Goal: Task Accomplishment & Management: Use online tool/utility

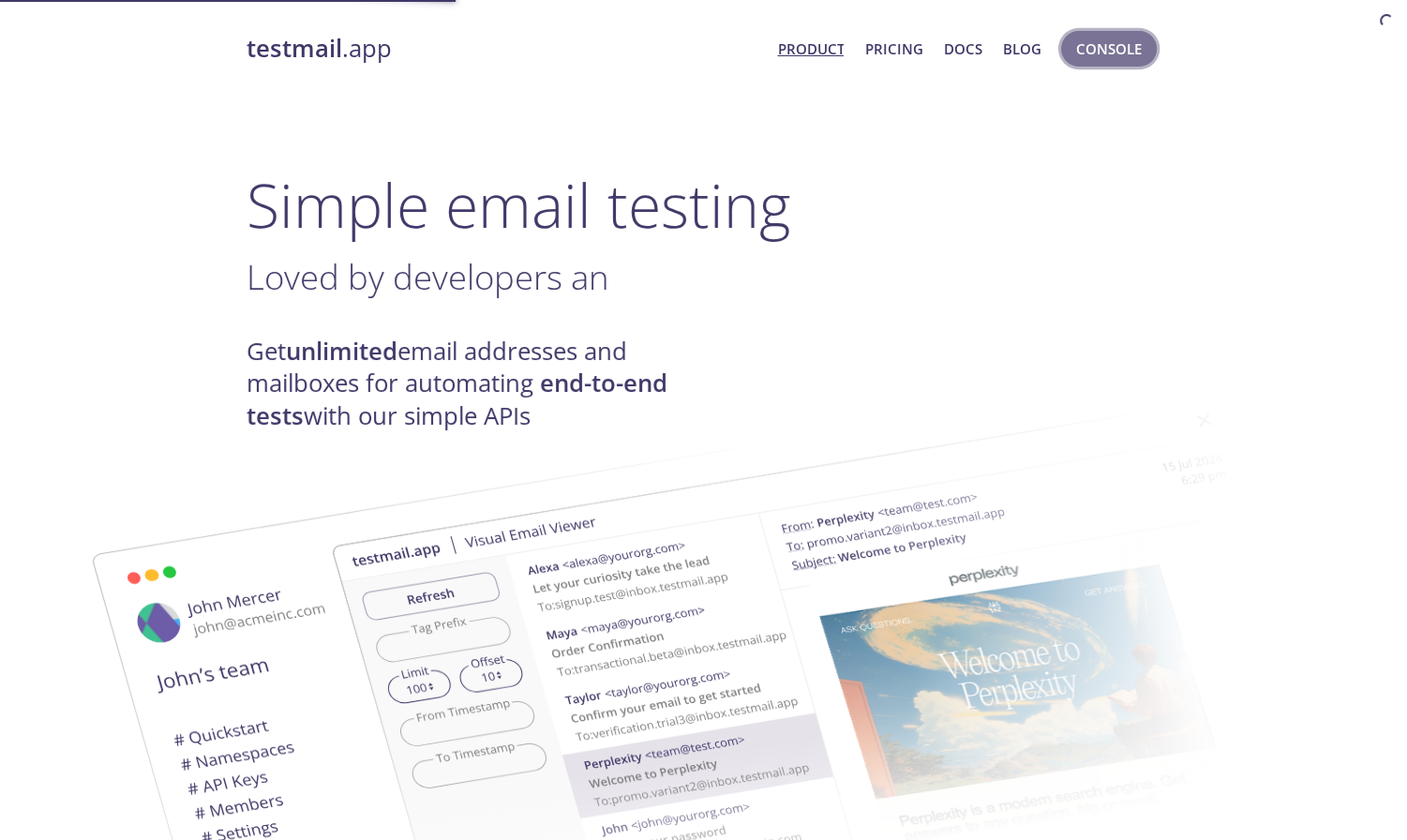
click at [1110, 39] on span "Console" at bounding box center [1109, 49] width 66 height 24
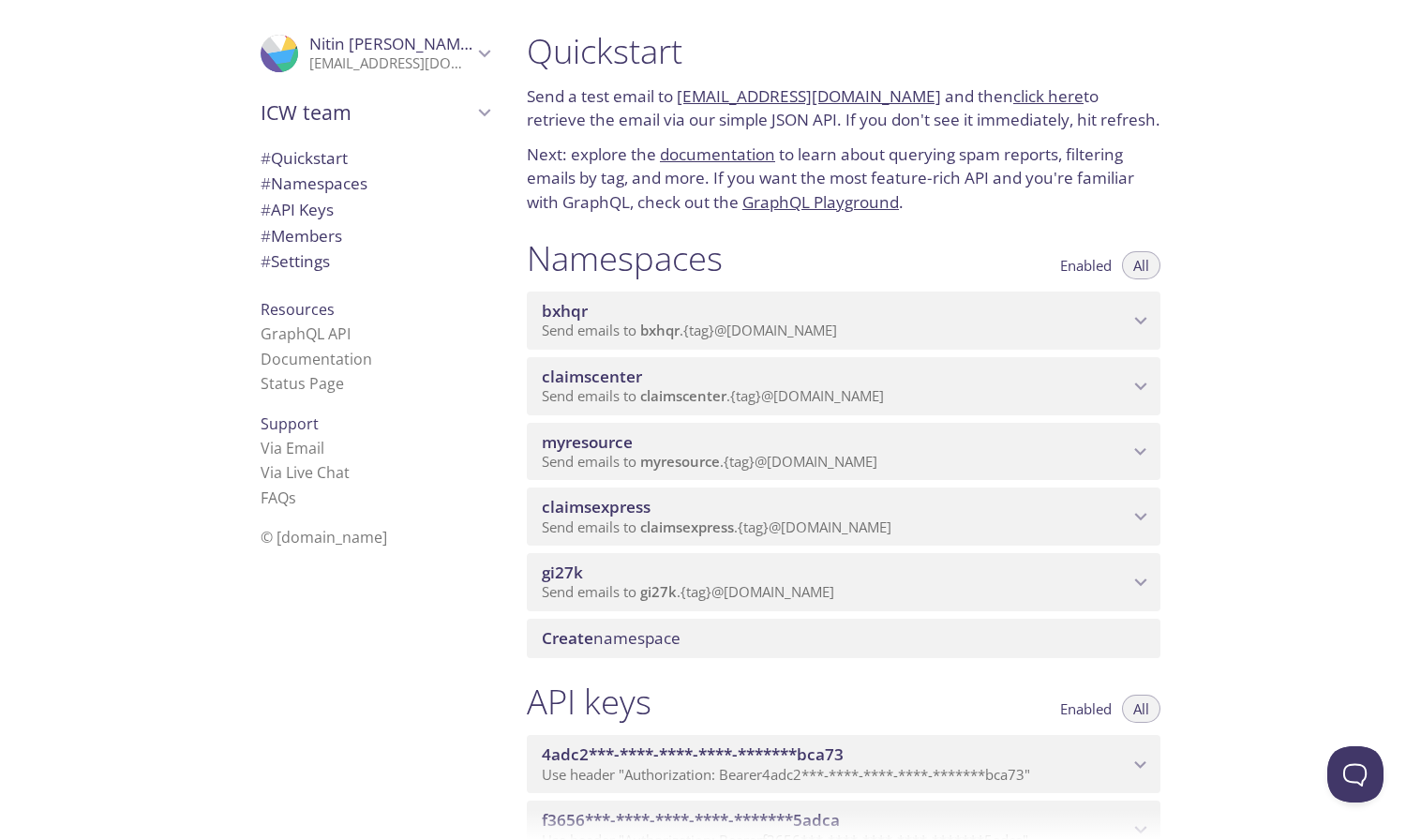
click at [667, 375] on span "claimscenter" at bounding box center [835, 377] width 587 height 21
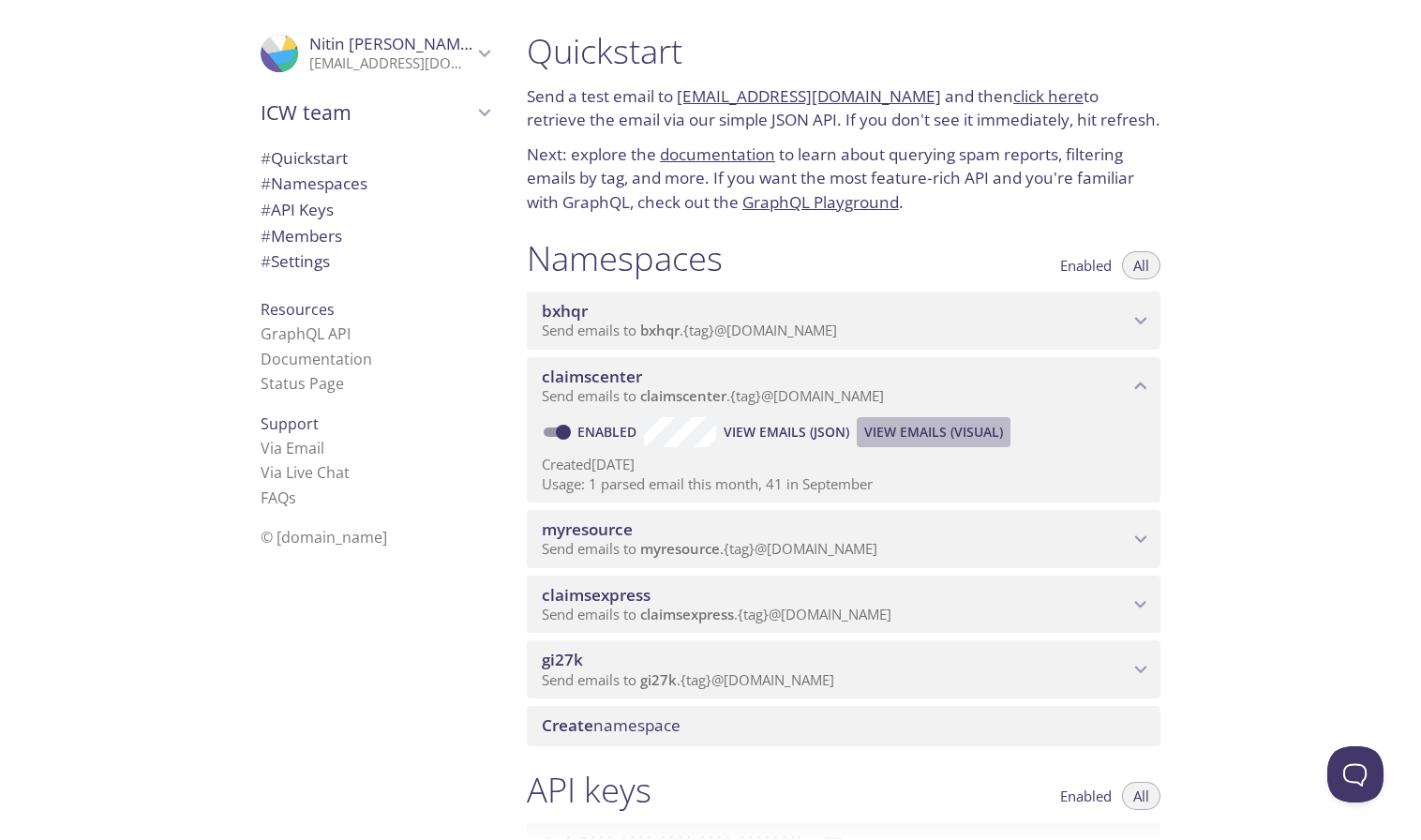
click at [901, 441] on span "View Emails (Visual)" at bounding box center [933, 432] width 139 height 23
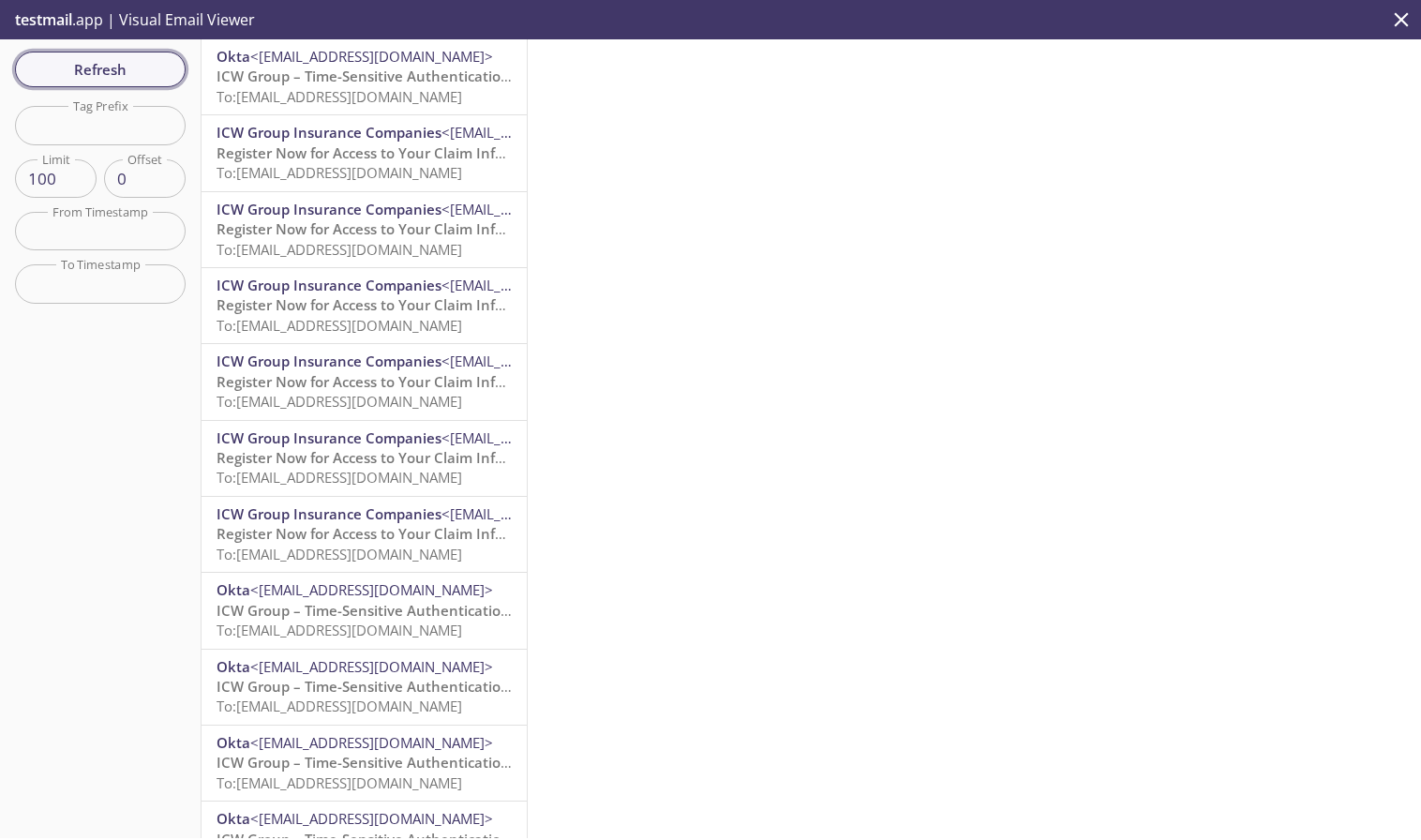
click at [81, 71] on span "Refresh" at bounding box center [100, 69] width 141 height 24
click at [322, 90] on span "To: [EMAIL_ADDRESS][DOMAIN_NAME]" at bounding box center [340, 96] width 246 height 19
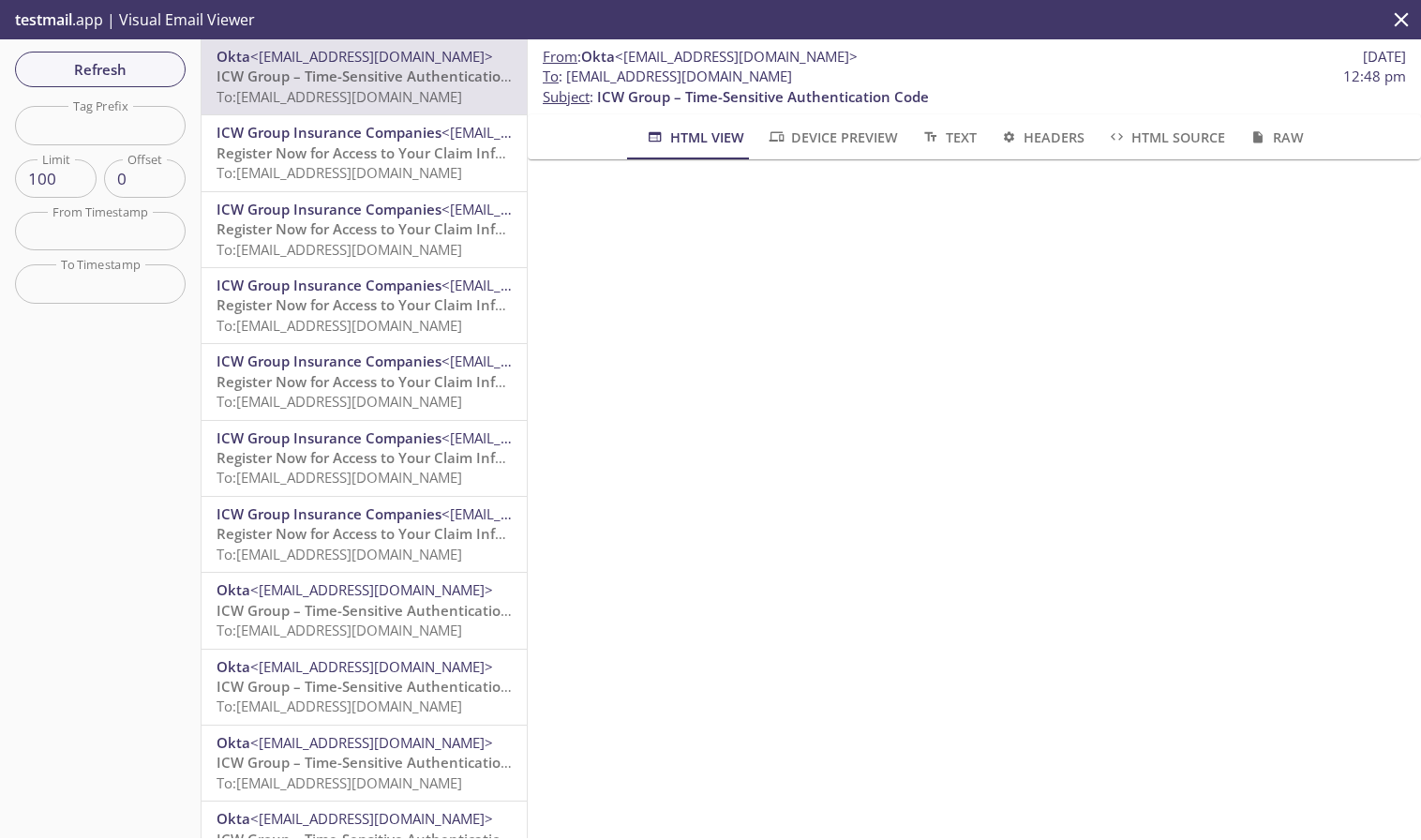
click at [78, 63] on span "Refresh" at bounding box center [100, 69] width 141 height 24
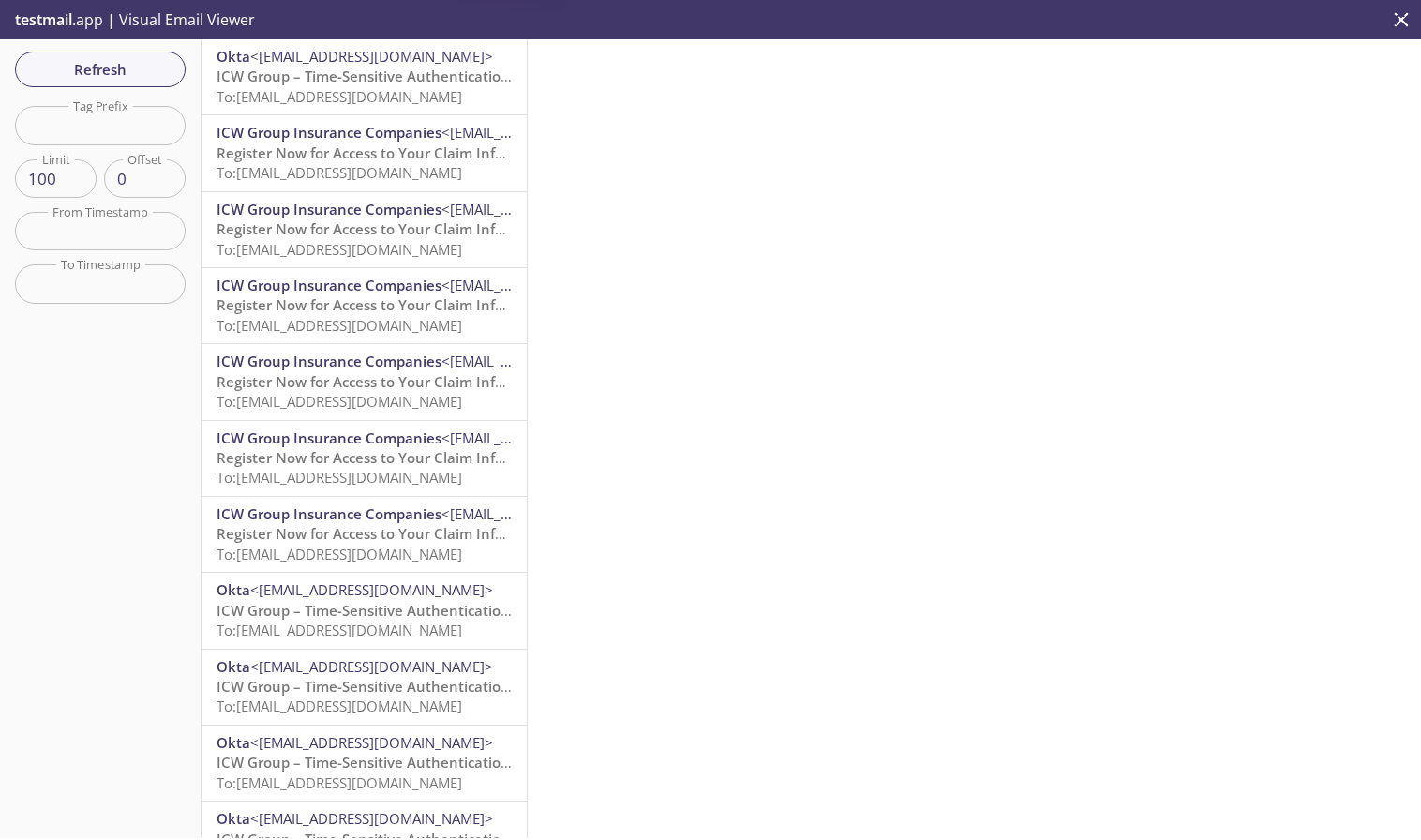
click at [345, 84] on span "ICW Group – Time-Sensitive Authentication Code" at bounding box center [383, 76] width 332 height 19
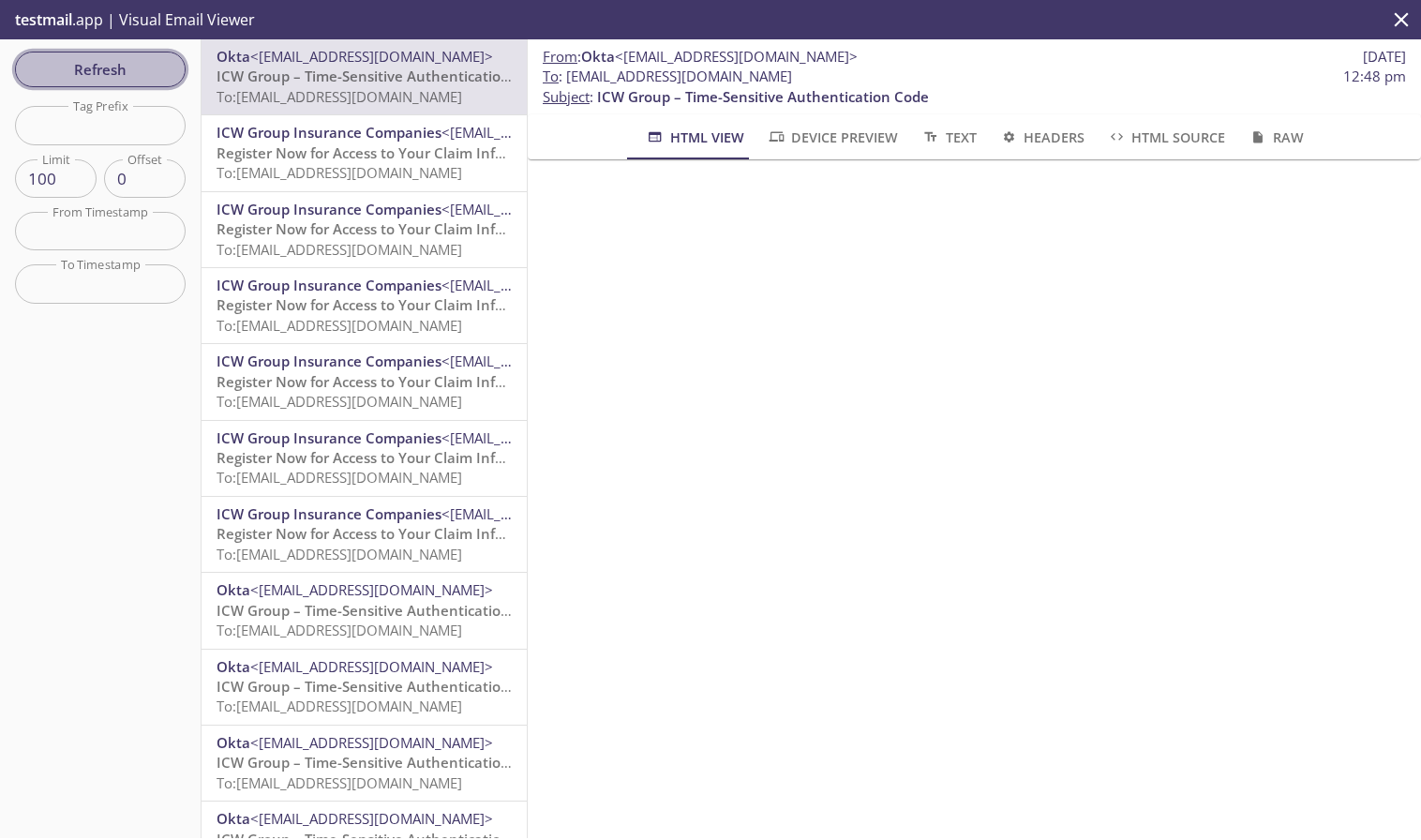
click at [68, 73] on span "Refresh" at bounding box center [100, 69] width 141 height 24
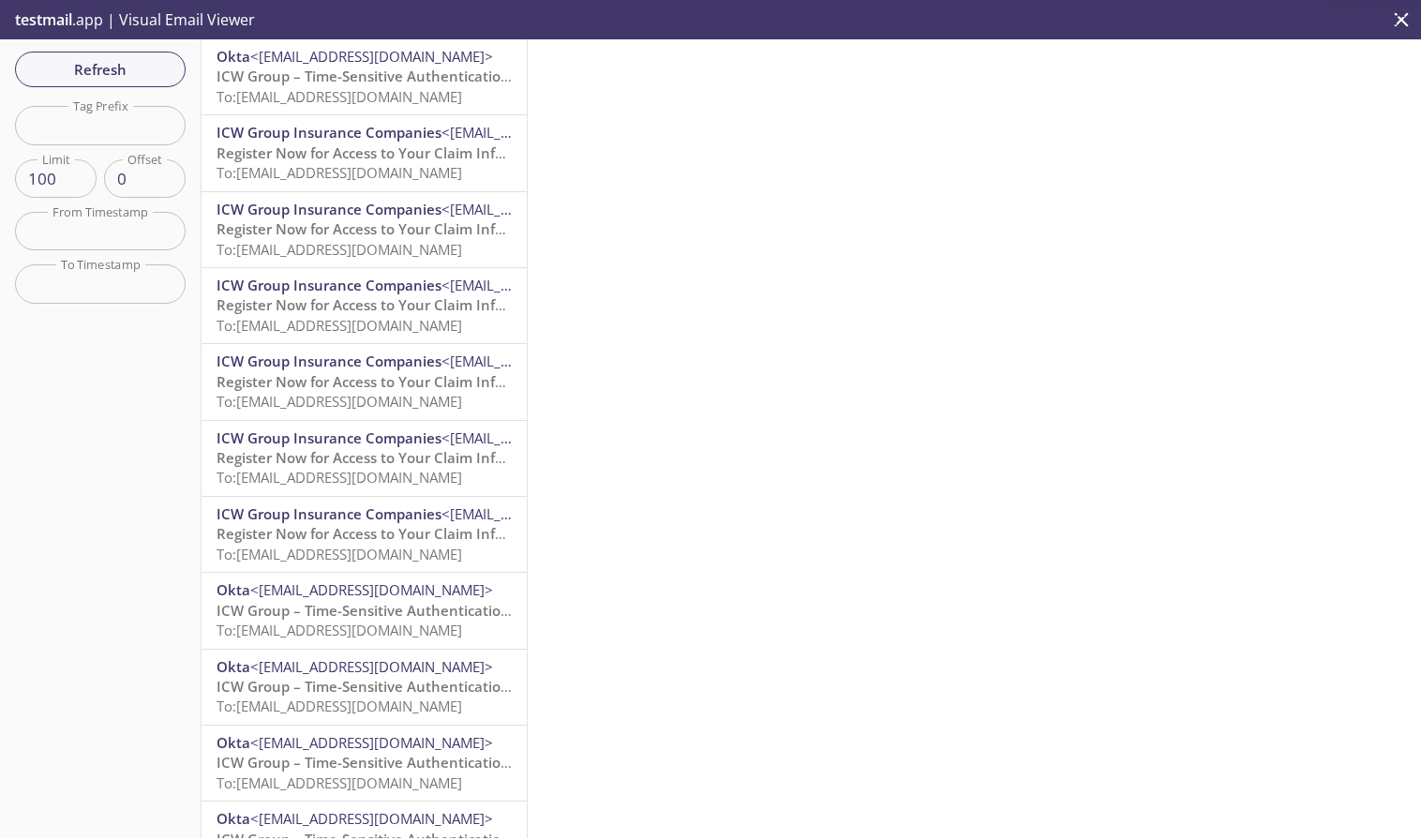
click at [357, 102] on span "To: [EMAIL_ADDRESS][DOMAIN_NAME]" at bounding box center [340, 96] width 246 height 19
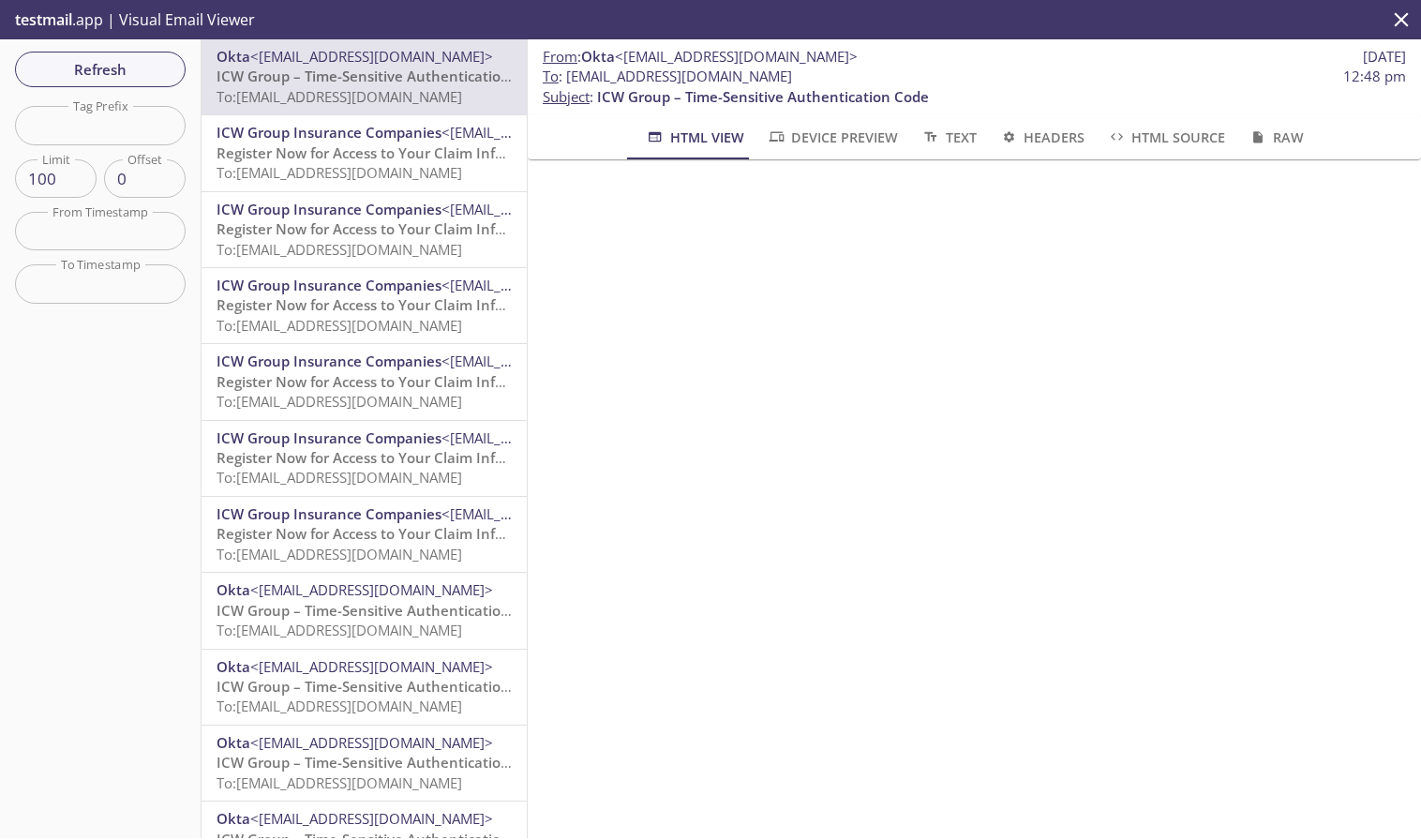
click at [363, 142] on span "ICW Group Insurance Companies <[EMAIL_ADDRESS][DOMAIN_NAME]>" at bounding box center [364, 133] width 295 height 20
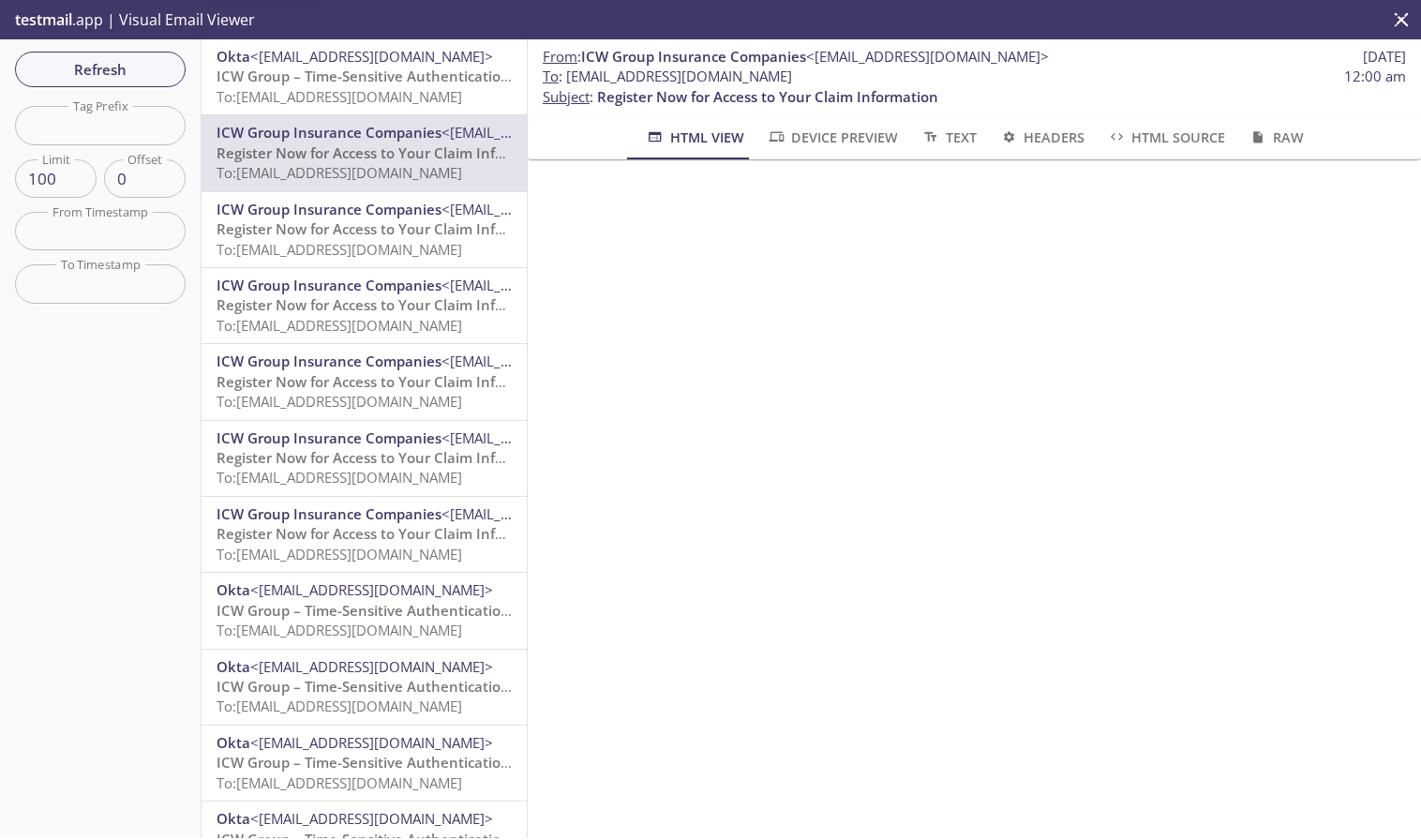
click at [338, 83] on span "ICW Group – Time-Sensitive Authentication Code" at bounding box center [383, 76] width 332 height 19
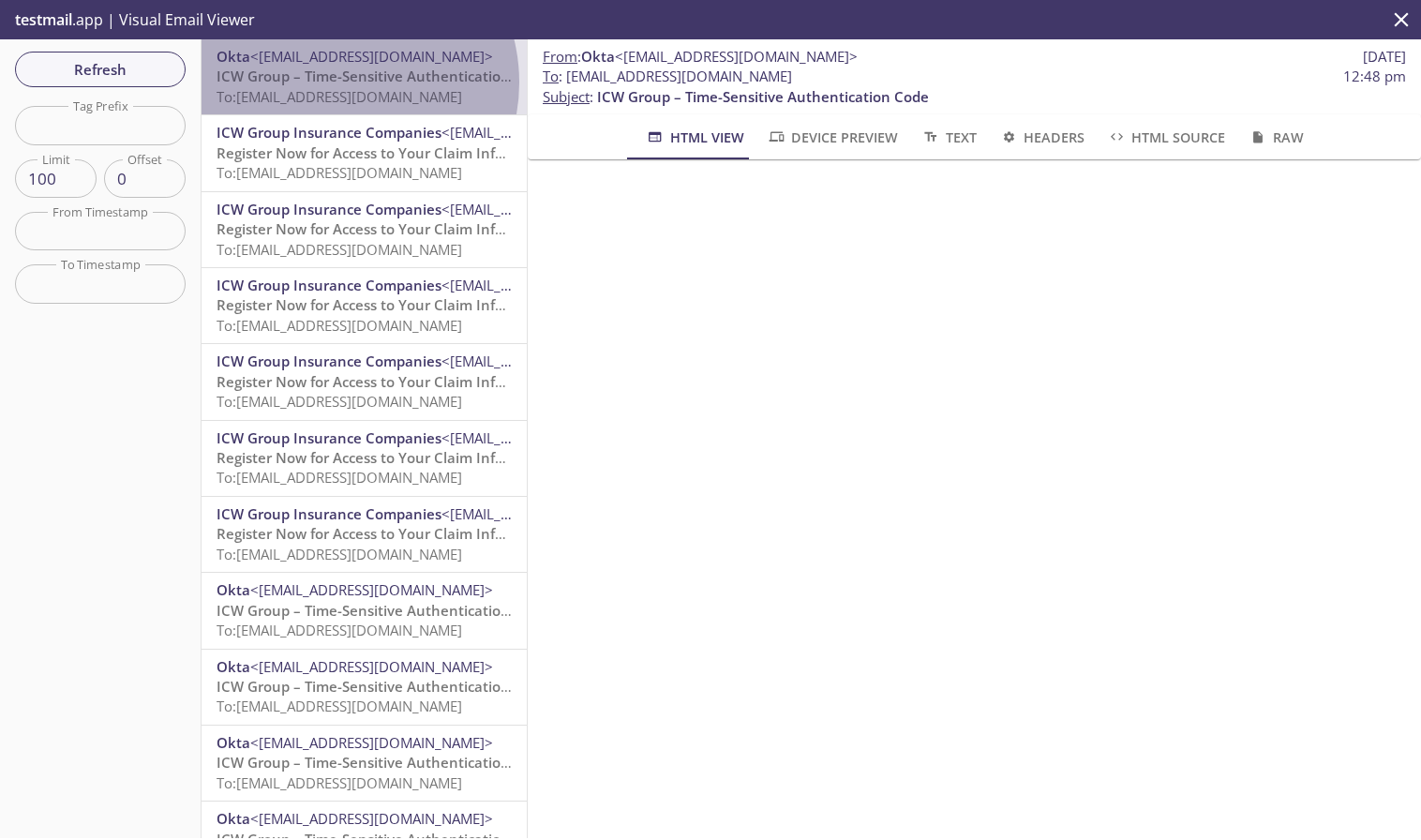
click at [338, 83] on span "ICW Group – Time-Sensitive Authentication Code" at bounding box center [383, 76] width 332 height 19
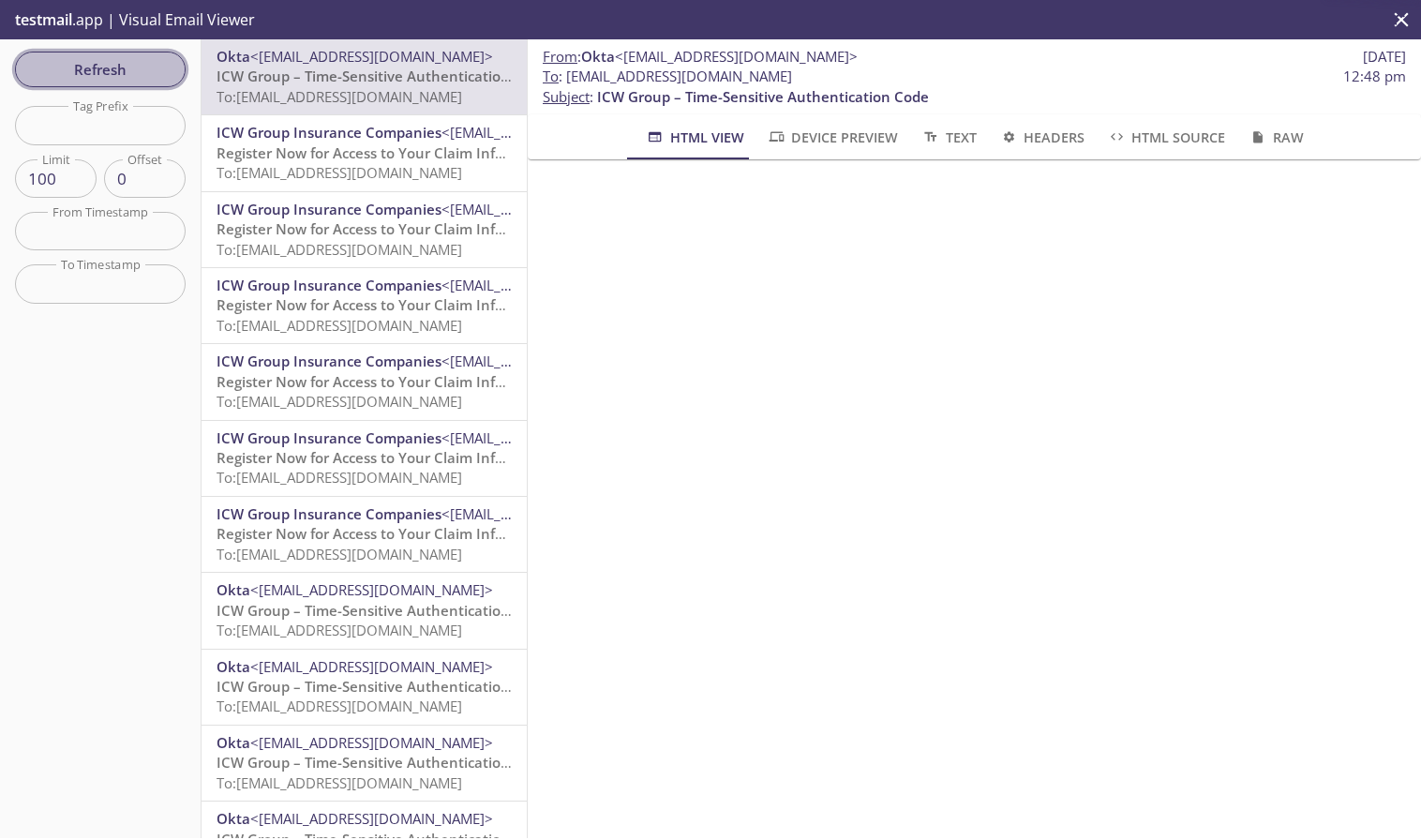
click at [131, 59] on span "Refresh" at bounding box center [100, 69] width 141 height 24
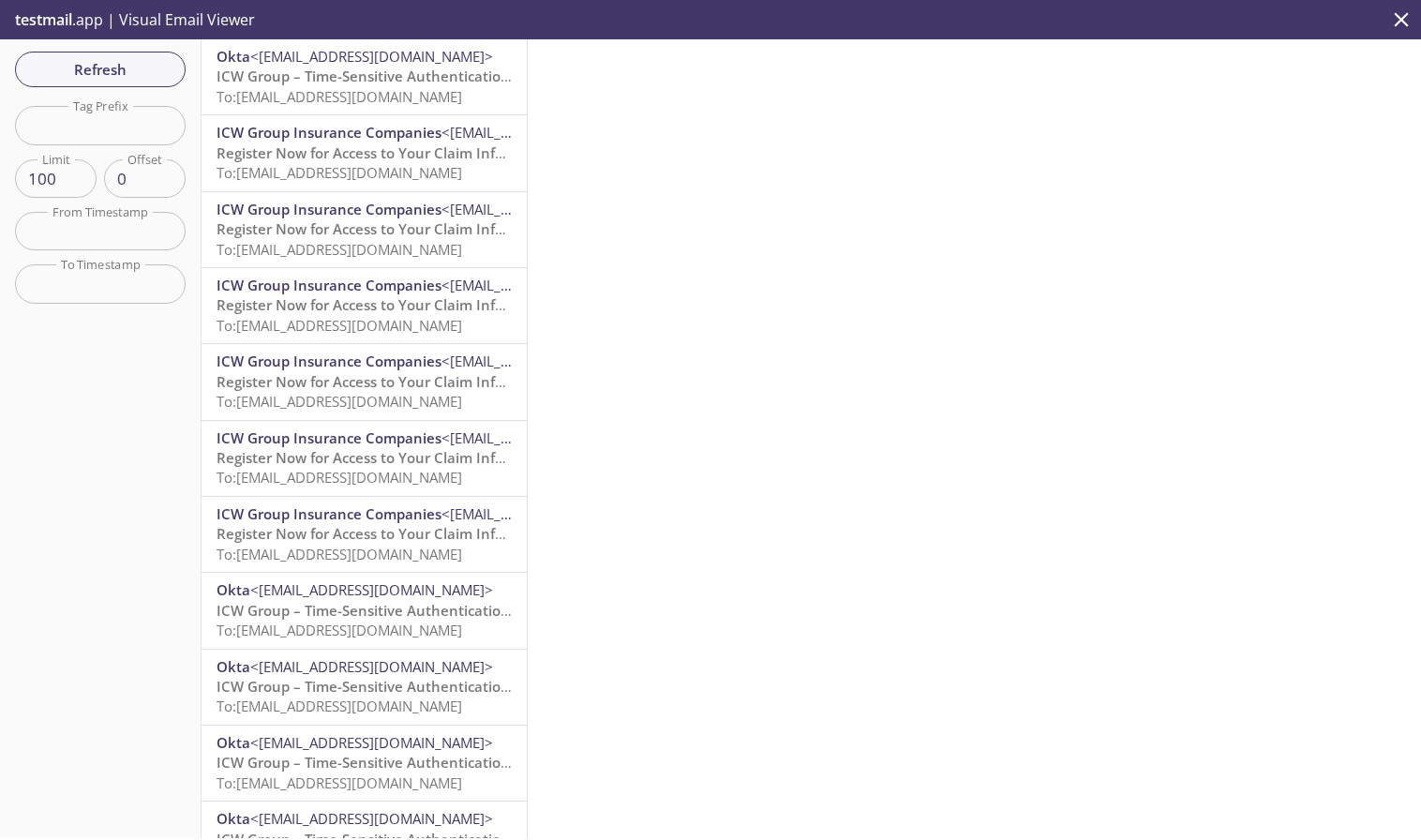
click at [367, 73] on span "ICW Group – Time-Sensitive Authentication Code" at bounding box center [383, 76] width 332 height 19
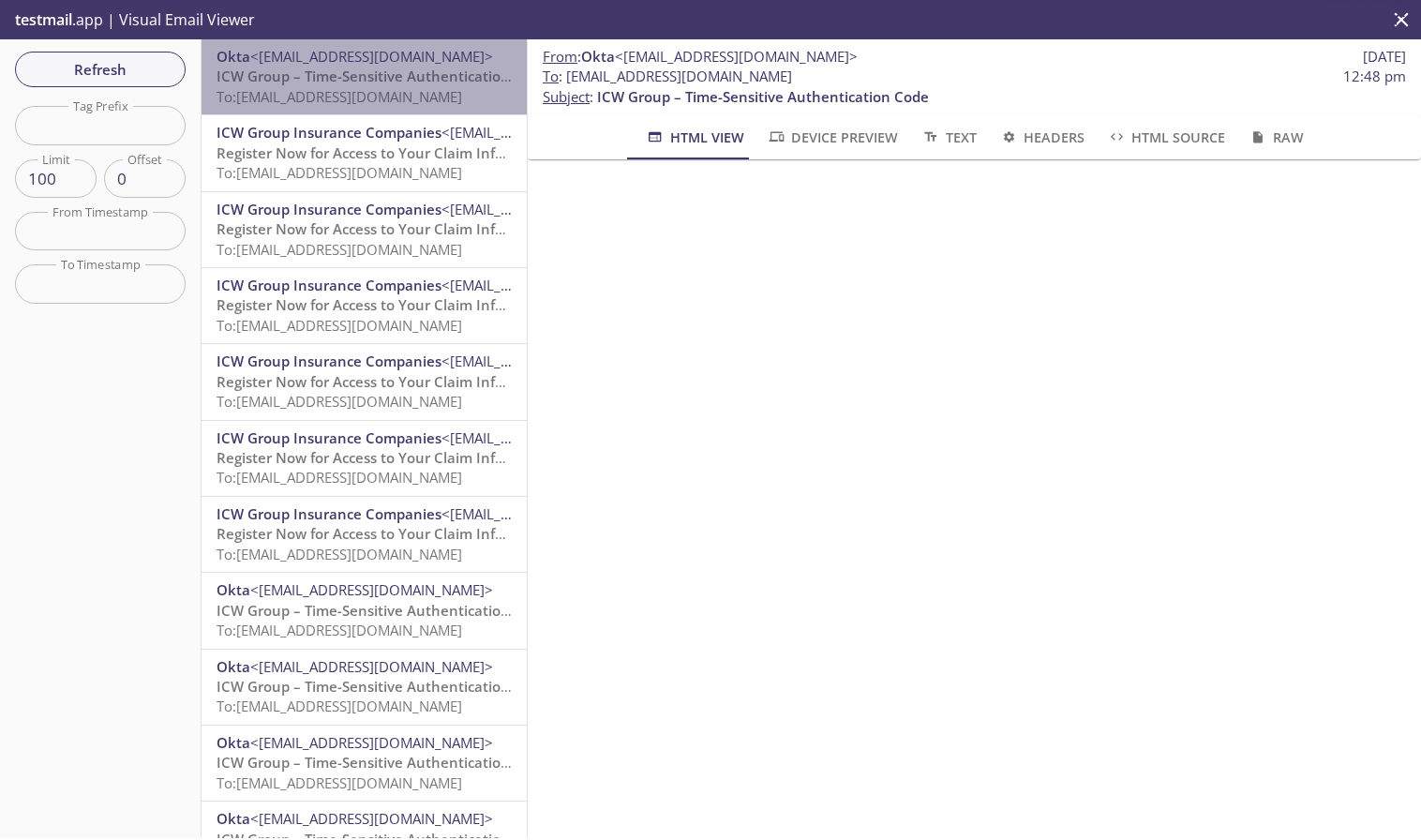
click at [367, 73] on span "ICW Group – Time-Sensitive Authentication Code" at bounding box center [383, 76] width 332 height 19
